Goal: Information Seeking & Learning: Learn about a topic

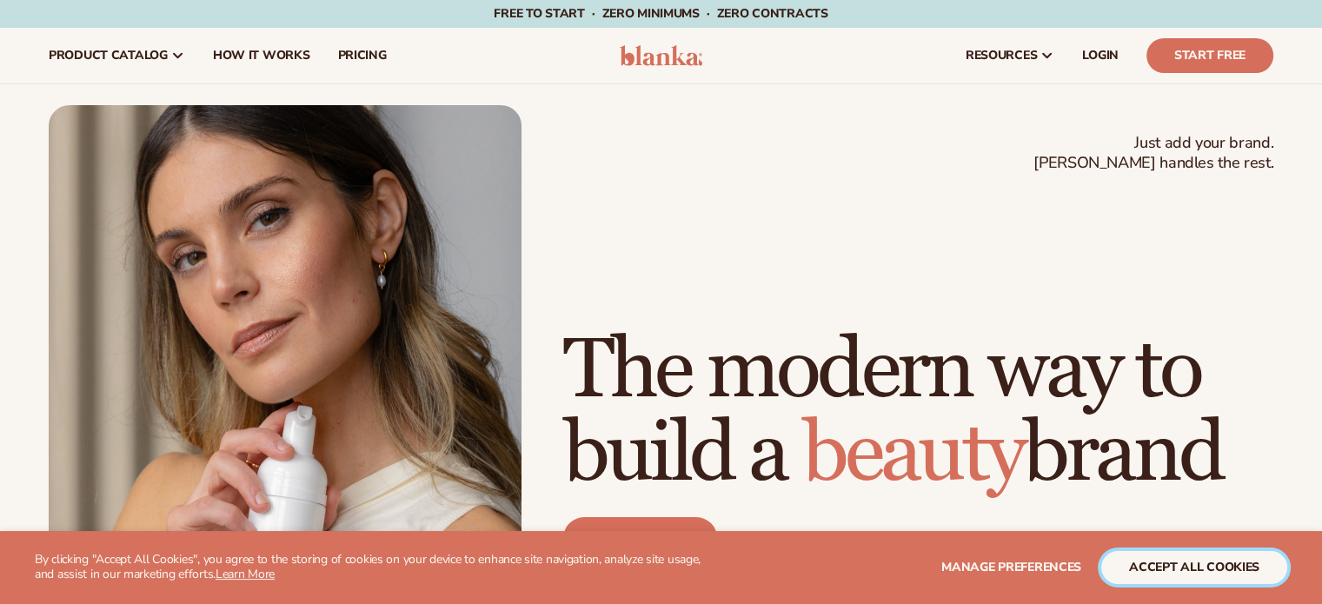
click at [1168, 569] on button "accept all cookies" at bounding box center [1194, 567] width 186 height 33
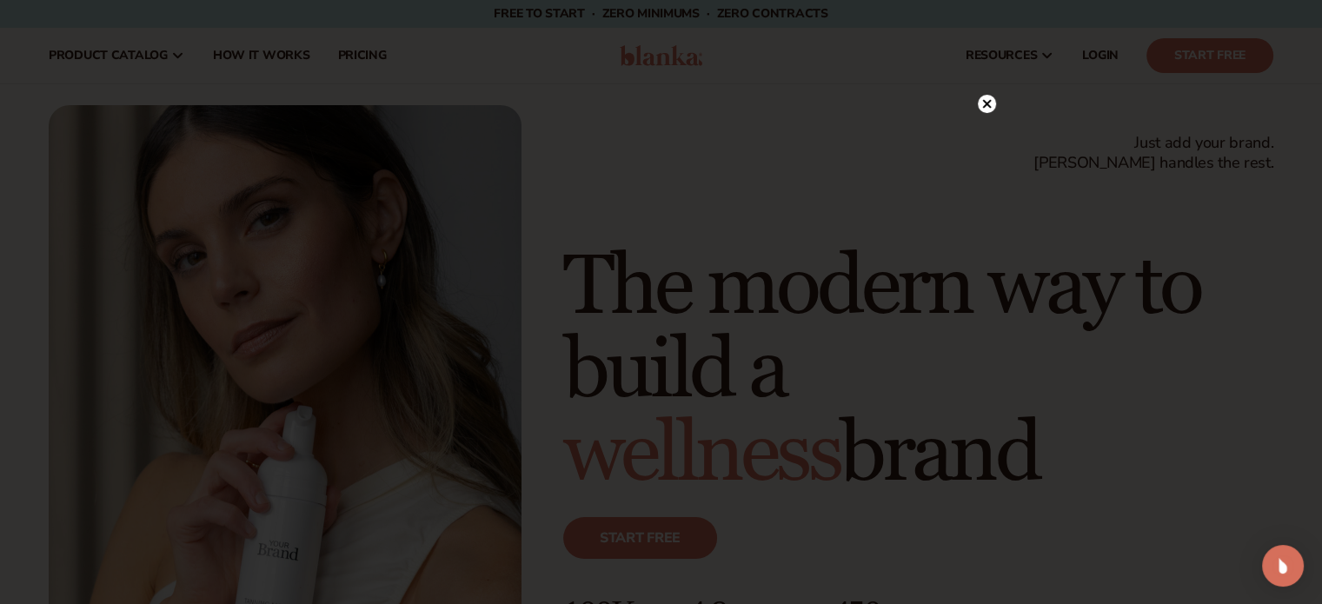
click at [148, 58] on div at bounding box center [661, 302] width 1322 height 604
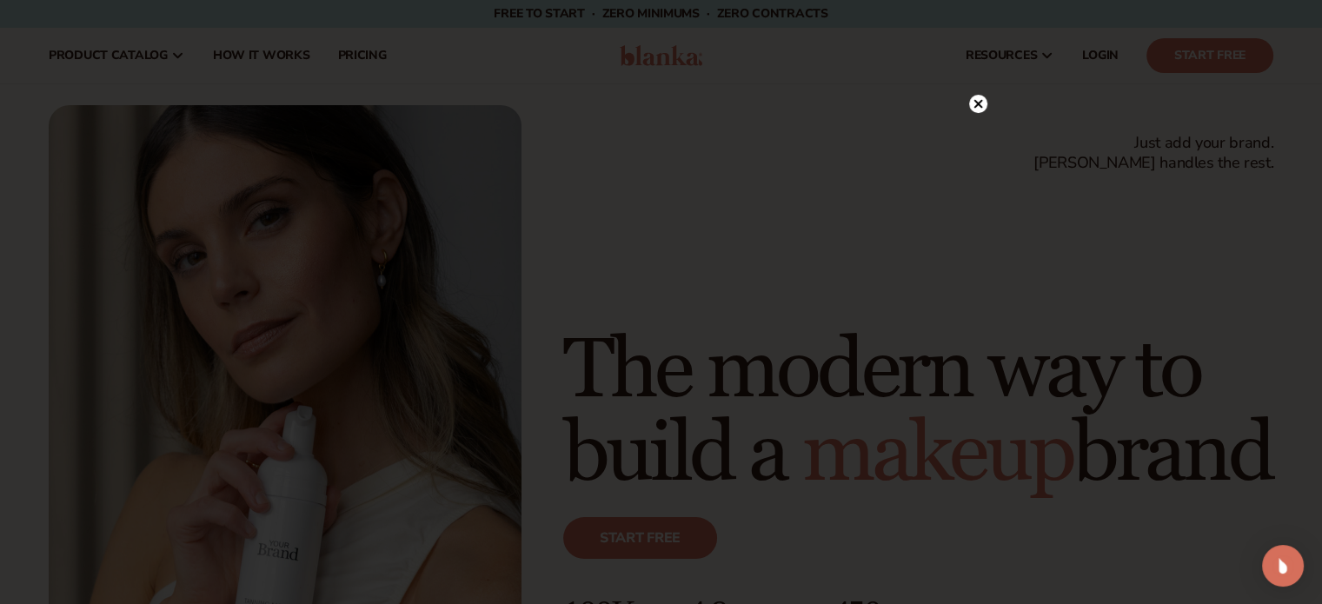
click at [976, 103] on icon at bounding box center [977, 104] width 9 height 9
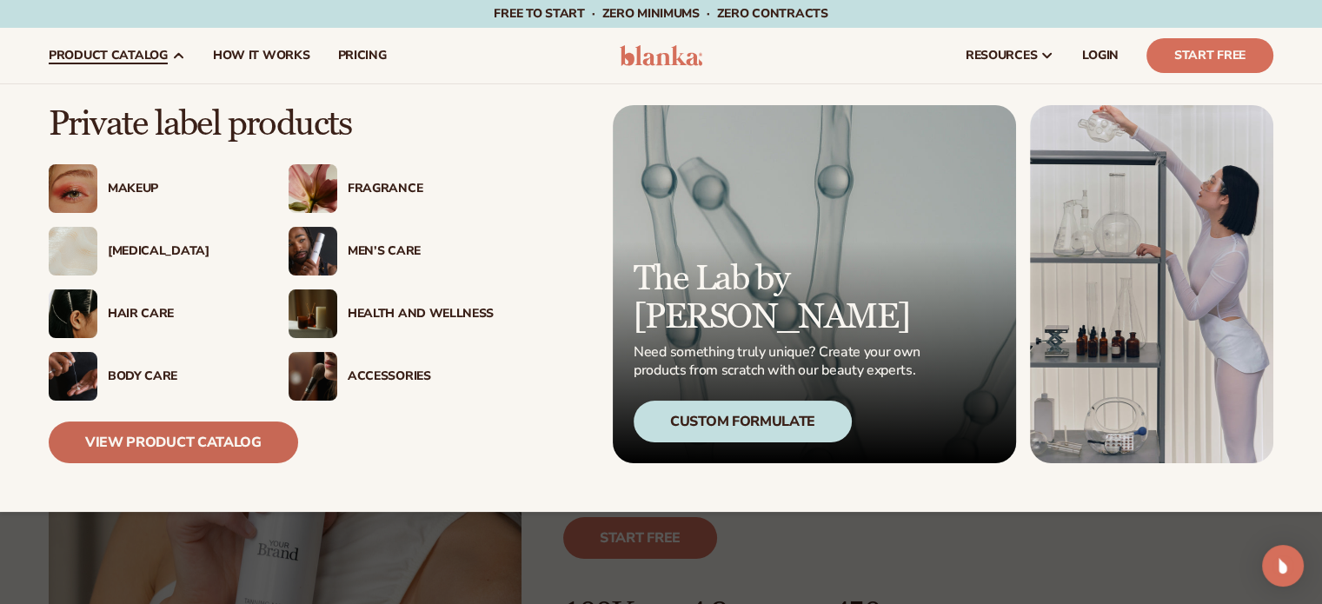
click at [246, 440] on link "View Product Catalog" at bounding box center [173, 442] width 249 height 42
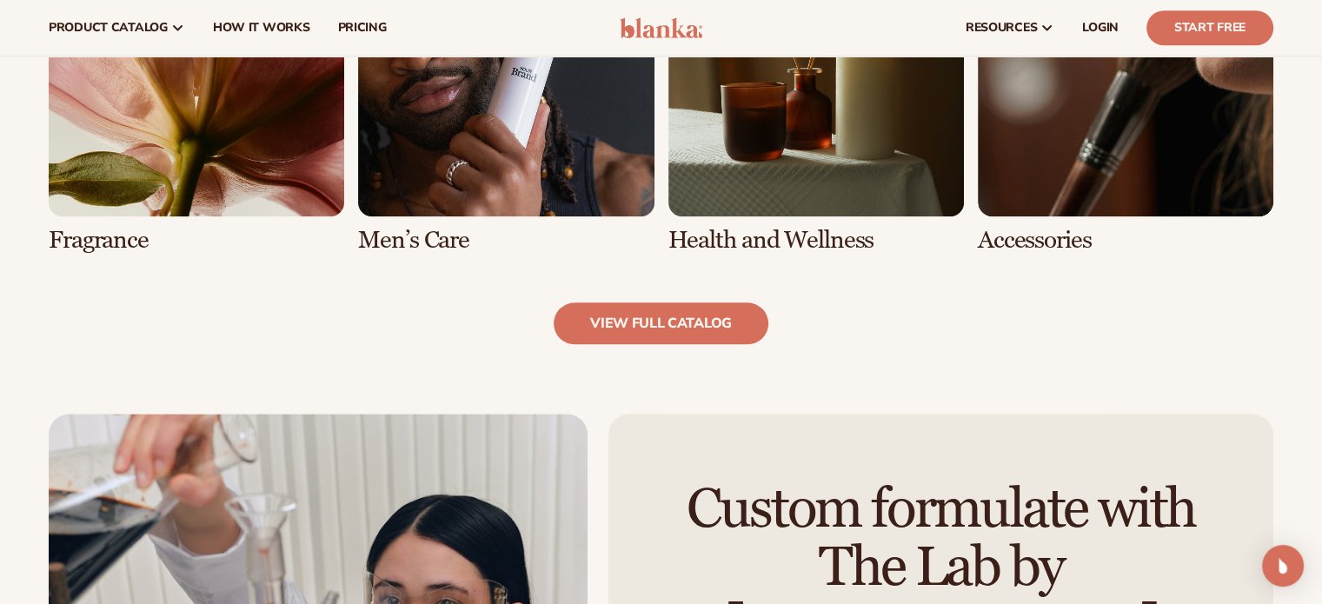
scroll to position [1717, 0]
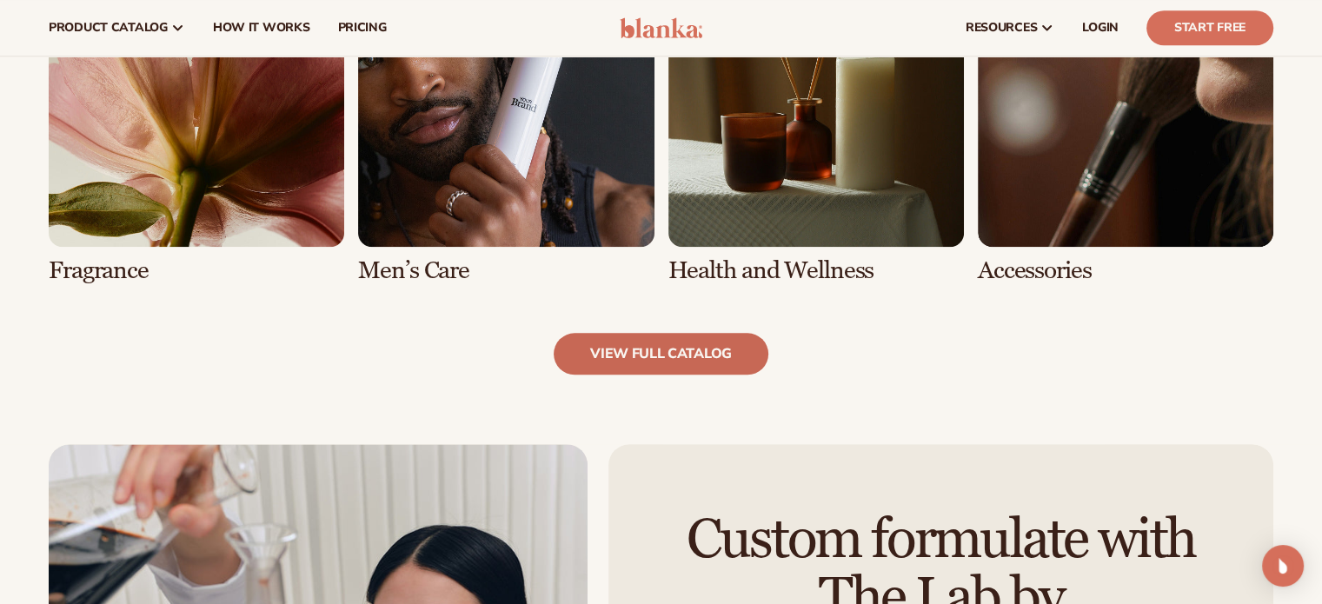
click at [675, 335] on link "view full catalog" at bounding box center [661, 354] width 215 height 42
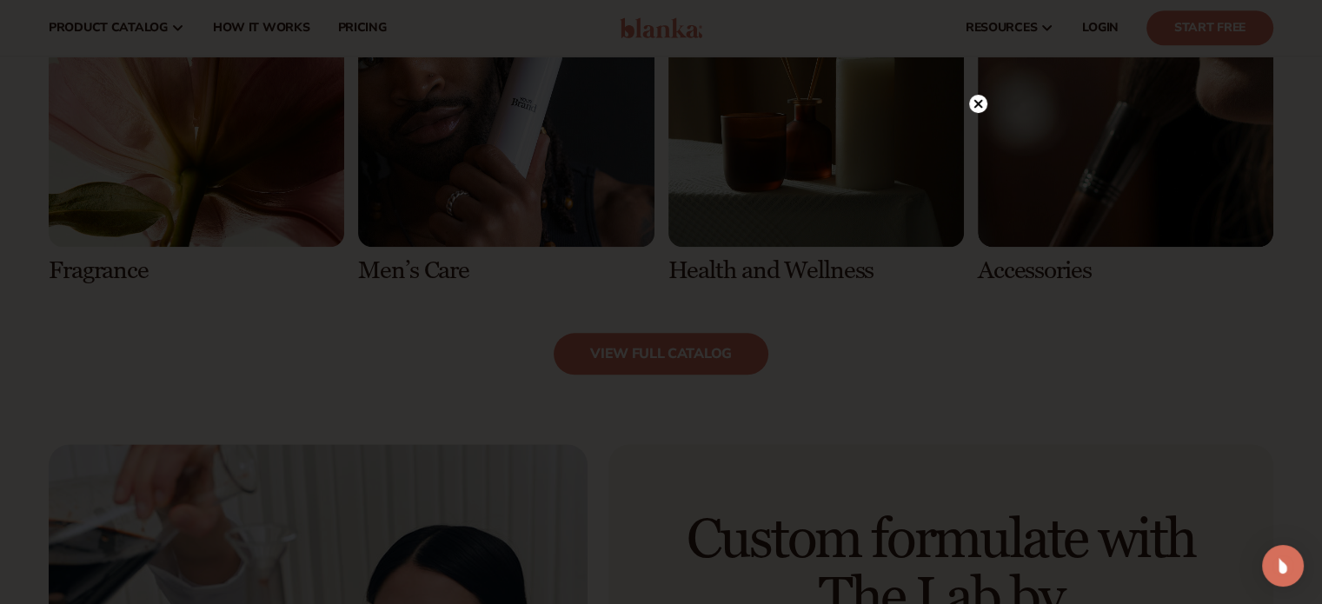
click at [973, 107] on icon at bounding box center [977, 104] width 9 height 9
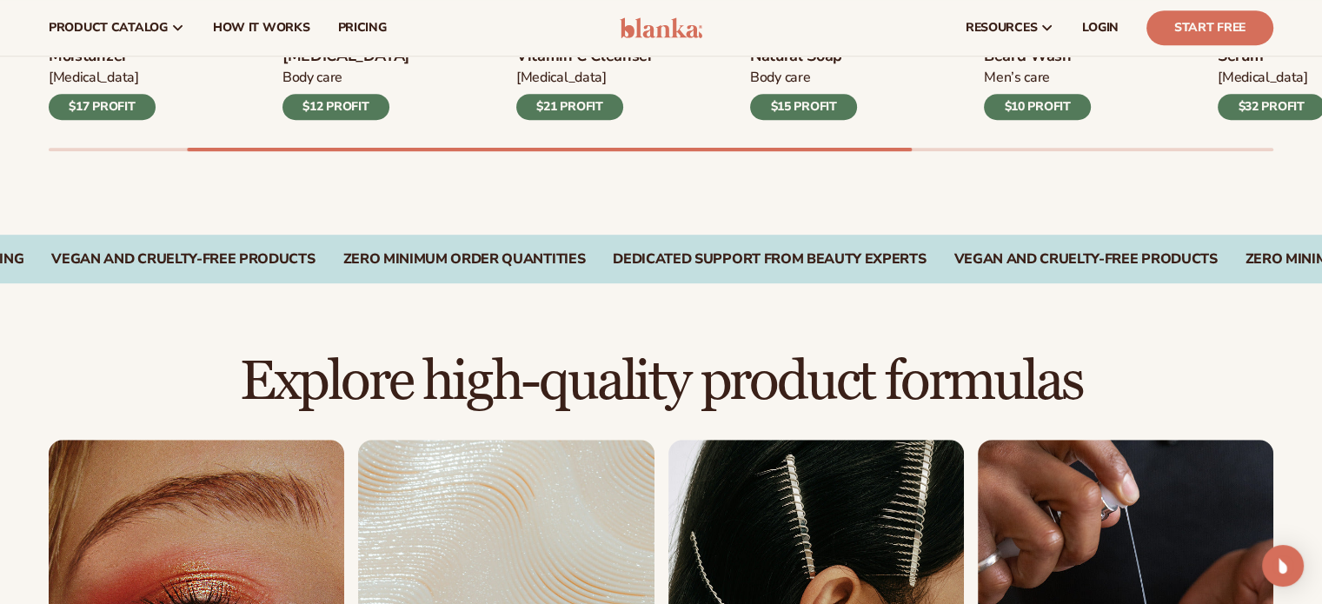
scroll to position [747, 0]
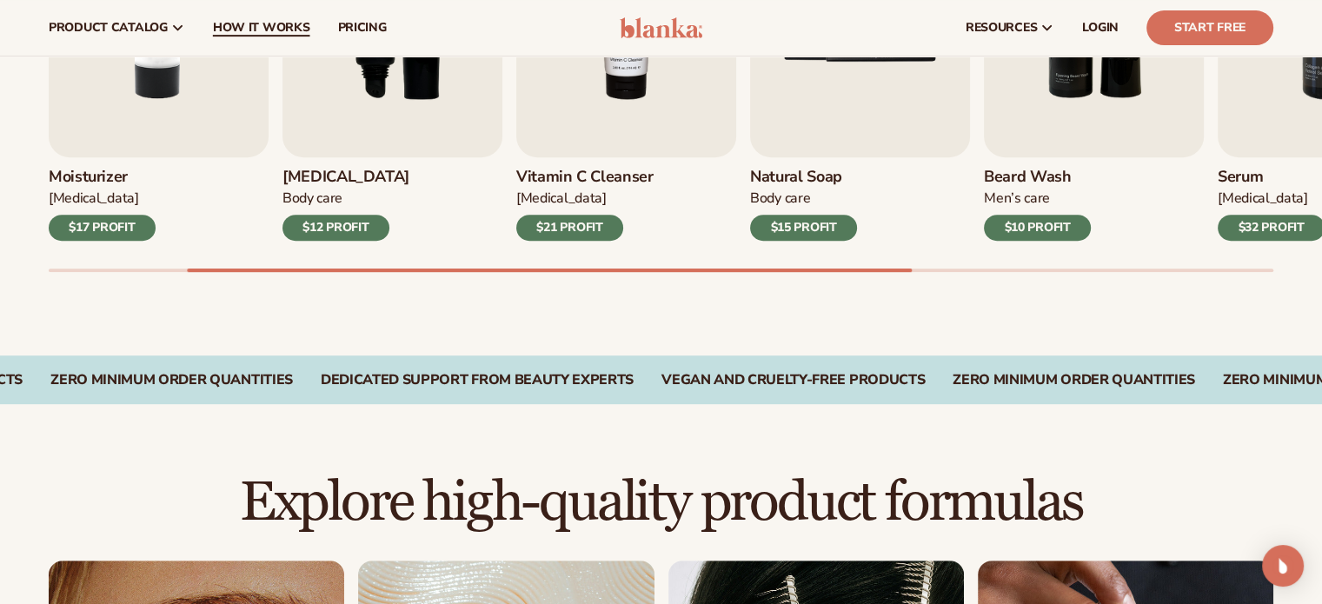
click at [271, 30] on span "How It Works" at bounding box center [261, 28] width 97 height 14
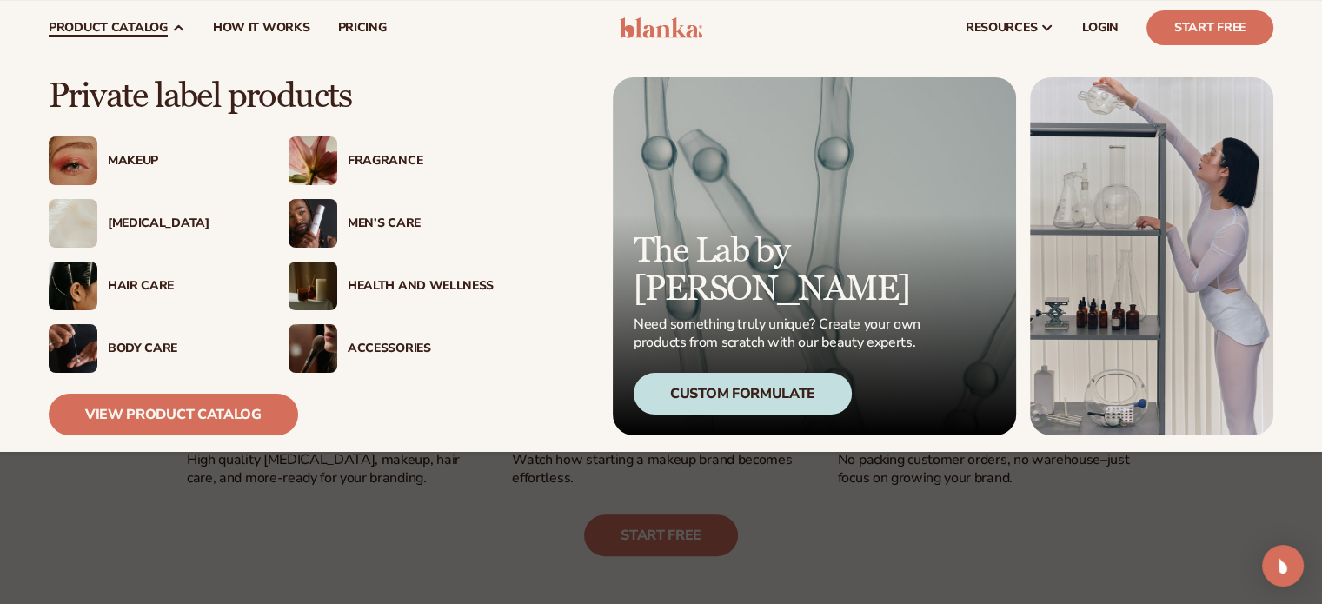
click at [415, 285] on div "Health And Wellness" at bounding box center [421, 286] width 146 height 15
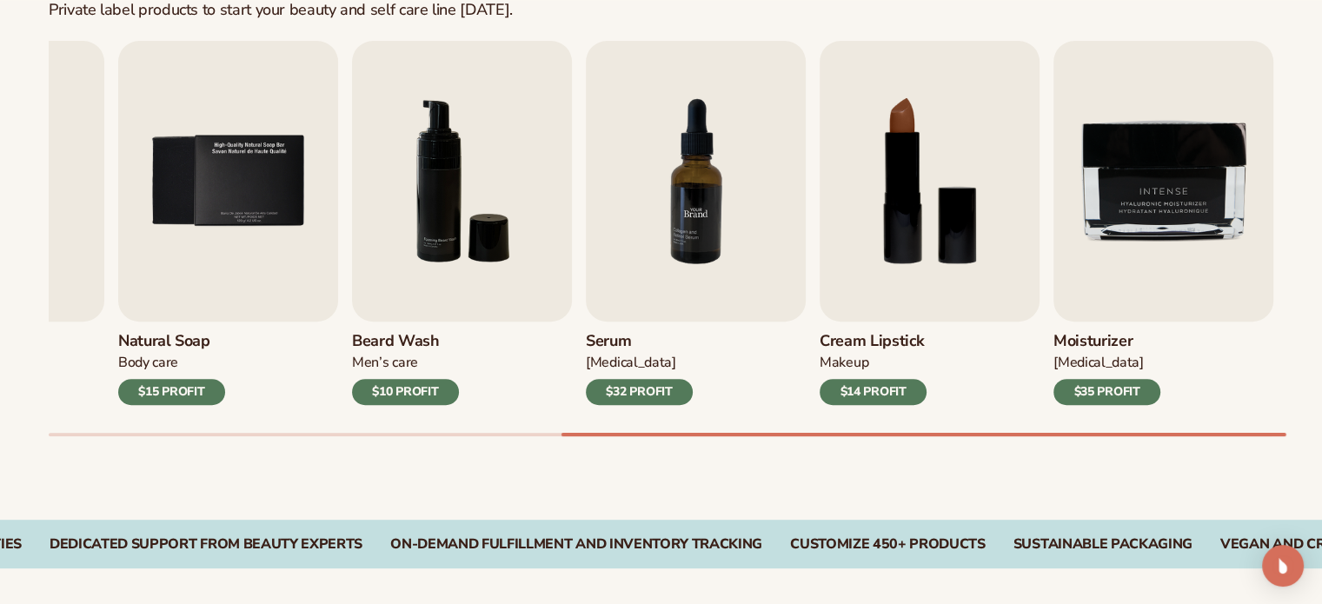
click at [742, 284] on img "7 / 9" at bounding box center [696, 181] width 220 height 281
click at [681, 226] on img "7 / 9" at bounding box center [696, 181] width 220 height 281
click at [681, 207] on img "7 / 9" at bounding box center [696, 181] width 220 height 281
click at [690, 218] on img "7 / 9" at bounding box center [696, 181] width 220 height 281
click at [650, 386] on div "$32 PROFIT" at bounding box center [639, 392] width 107 height 26
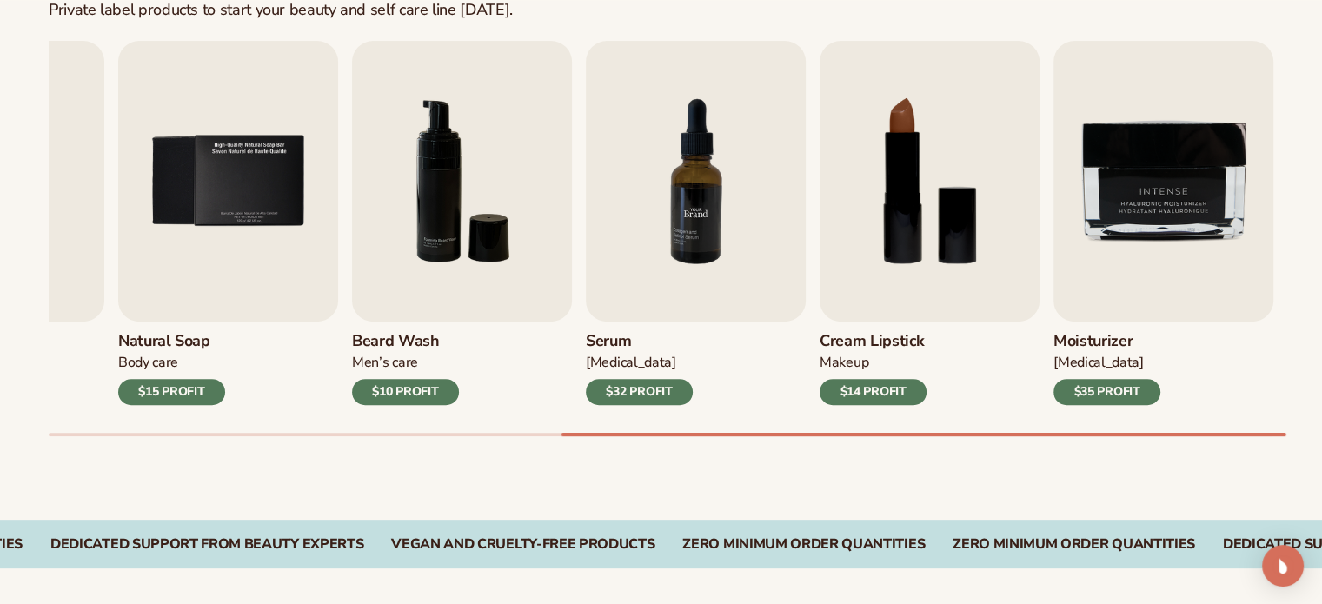
click at [686, 237] on img "7 / 9" at bounding box center [696, 181] width 220 height 281
click at [625, 399] on div "$32 PROFIT" at bounding box center [639, 392] width 107 height 26
